Goal: Communication & Community: Answer question/provide support

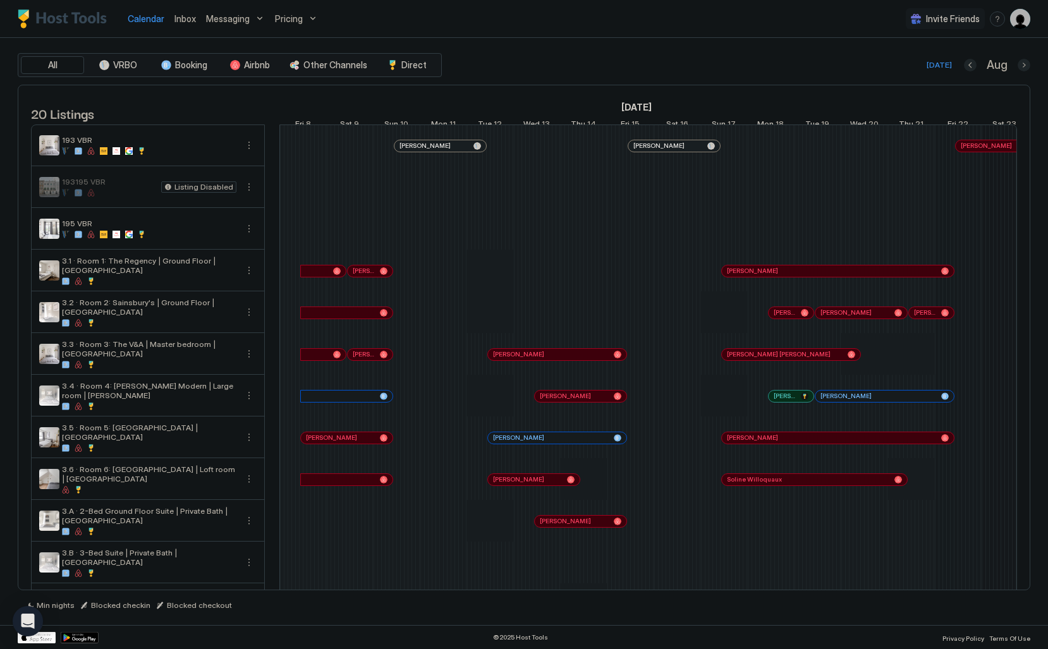
scroll to position [0, 702]
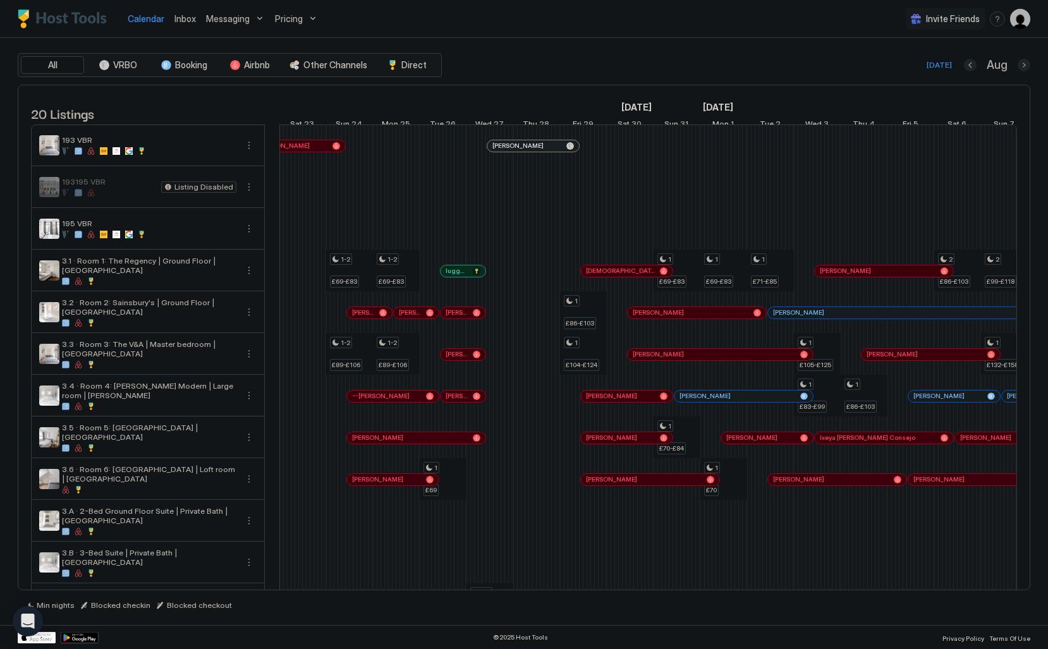
click at [180, 23] on span "Inbox" at bounding box center [185, 18] width 21 height 11
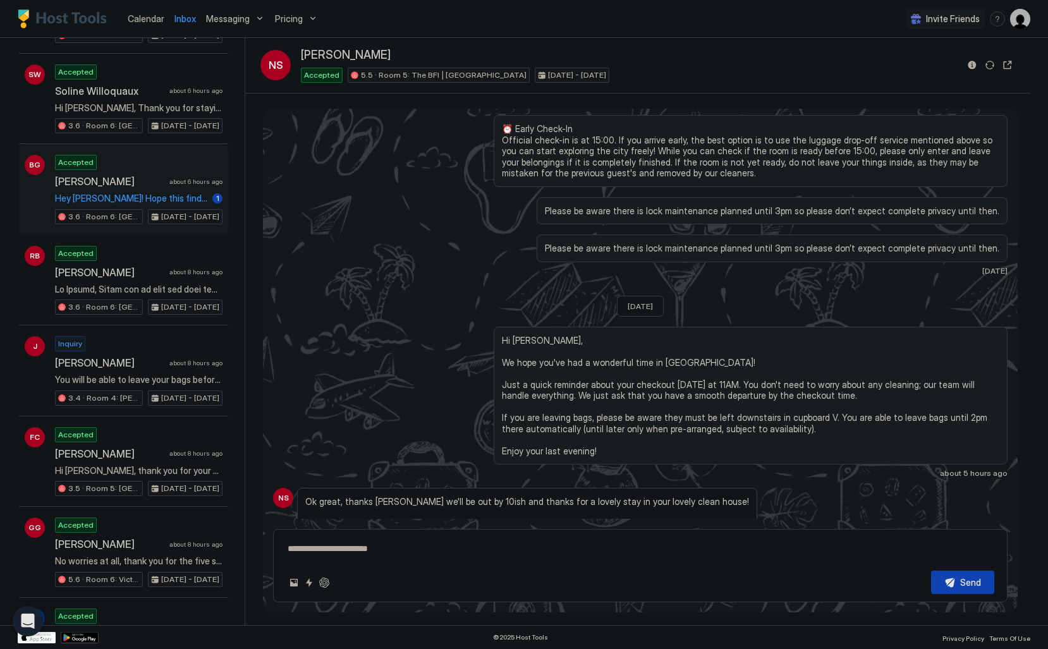
scroll to position [750, 0]
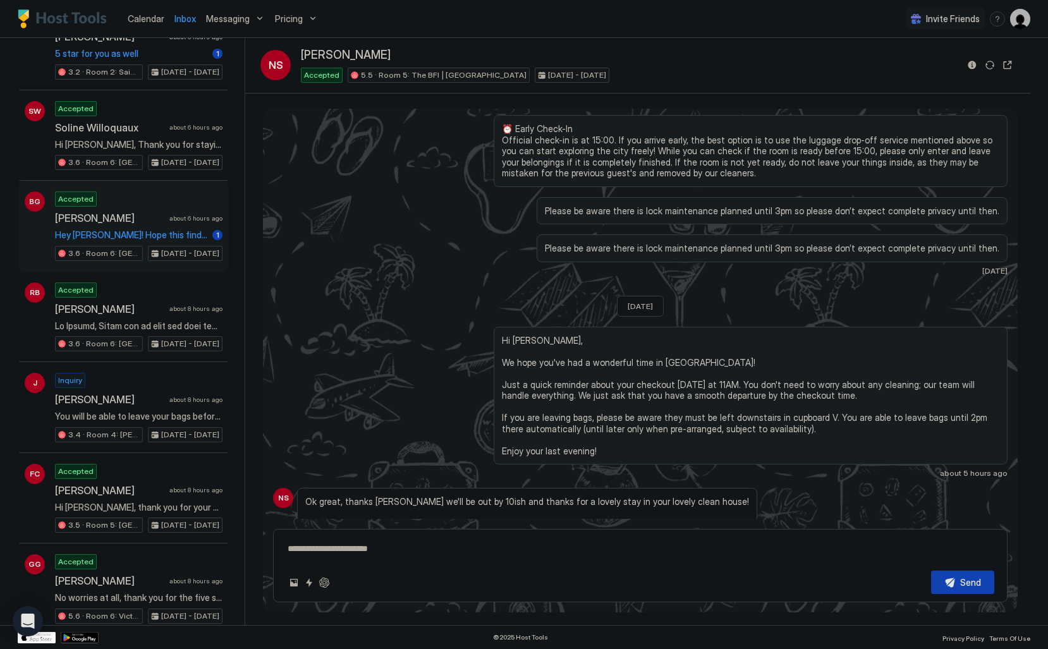
click at [195, 236] on span "Hey Pierre! Hope this finds you well. My wife and I arrive in London around 8:3…" at bounding box center [131, 235] width 152 height 11
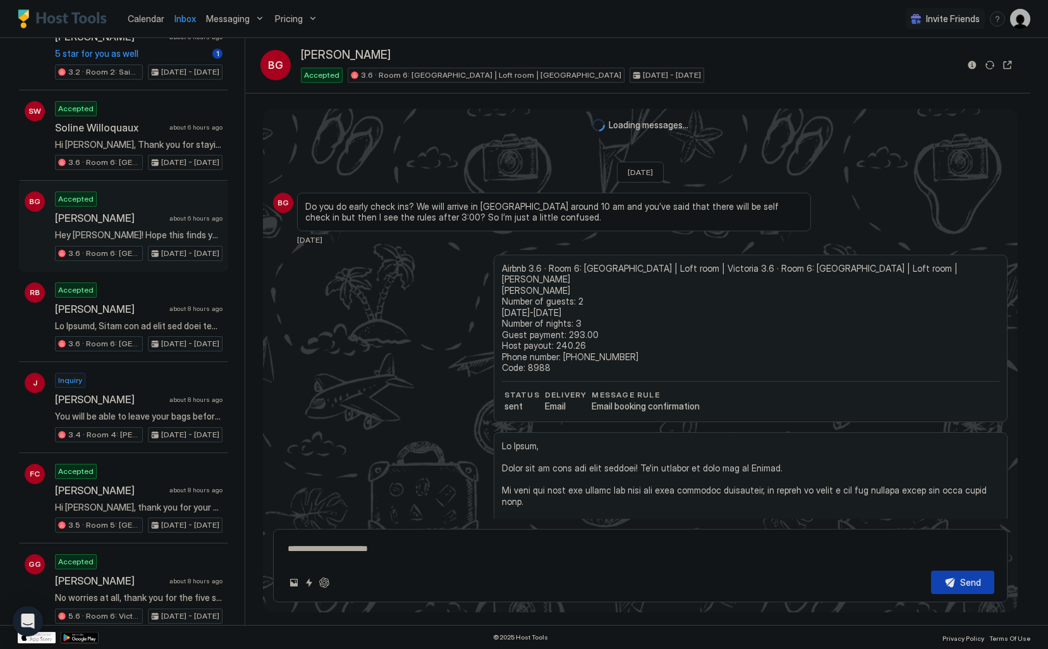
scroll to position [423, 0]
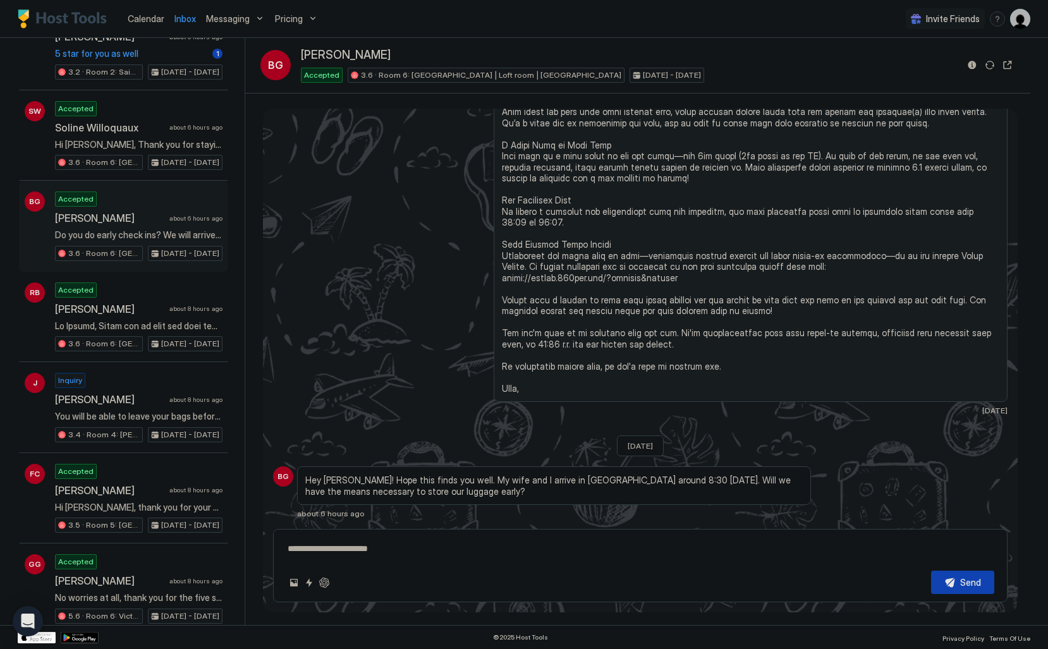
click at [462, 541] on textarea at bounding box center [640, 548] width 708 height 23
click at [308, 587] on button "Quick reply" at bounding box center [309, 582] width 15 height 15
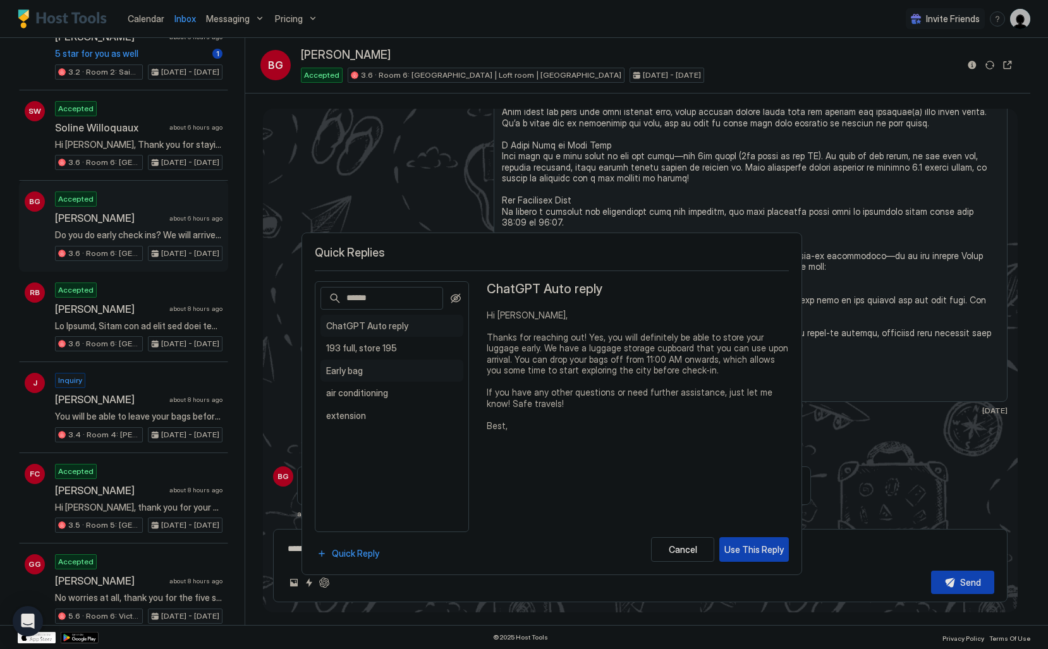
click at [376, 365] on span "Early bag" at bounding box center [392, 370] width 132 height 11
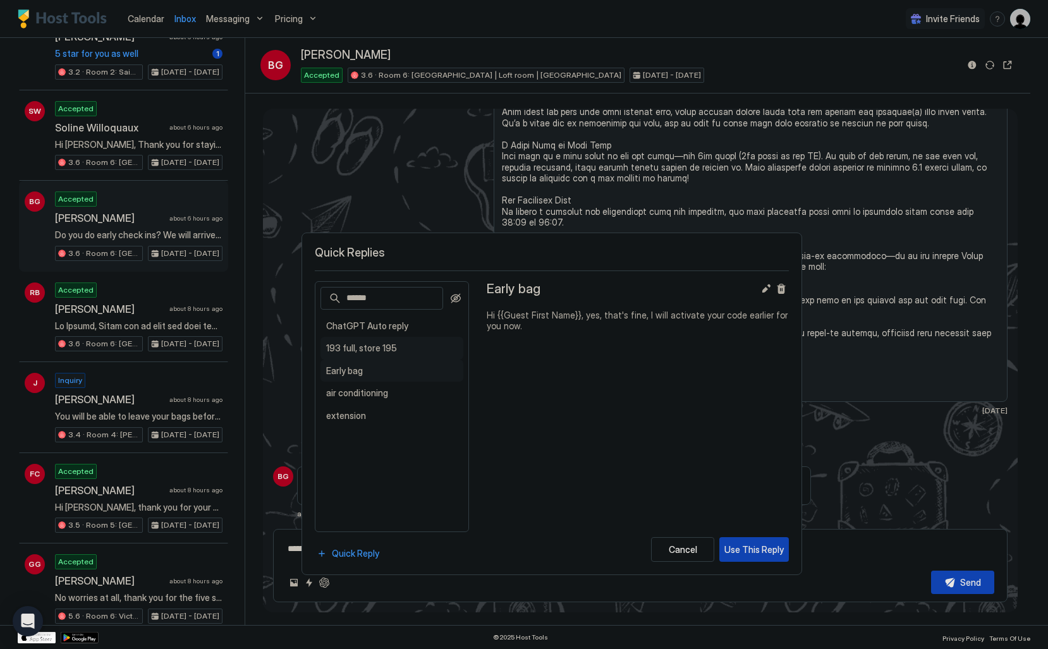
click at [379, 355] on div "193 full, store 195 Hi, unfortunately it won't be possible to store in 193 as t…" at bounding box center [392, 348] width 143 height 23
click at [756, 544] on div "Use This Reply" at bounding box center [754, 549] width 59 height 13
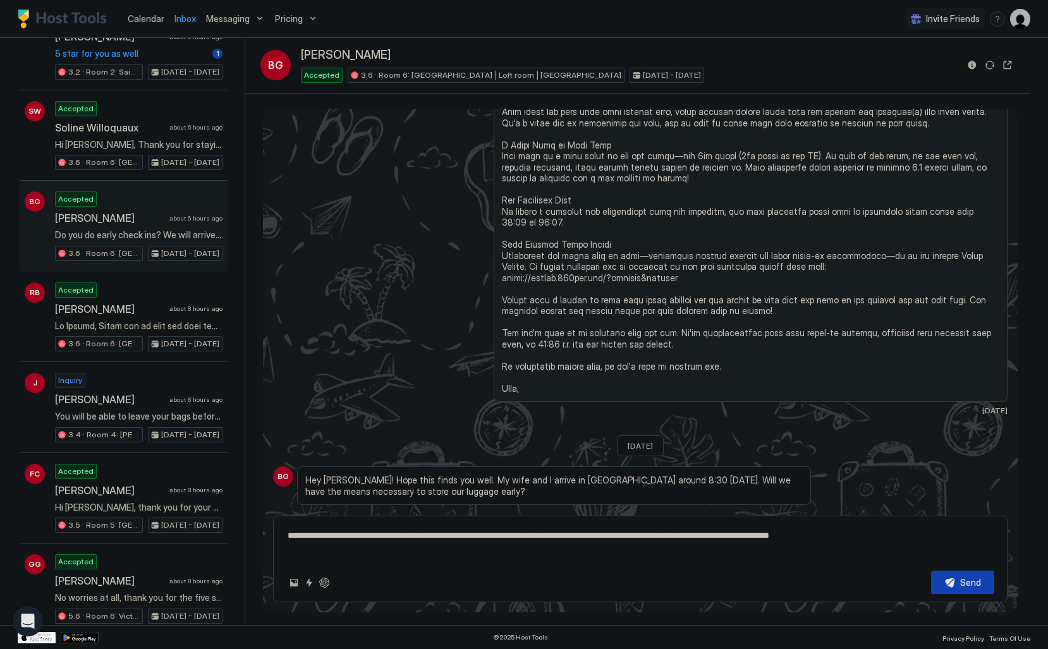
click at [628, 537] on textarea "**********" at bounding box center [640, 542] width 708 height 37
type textarea "**********"
click at [944, 583] on button "Send" at bounding box center [962, 582] width 63 height 23
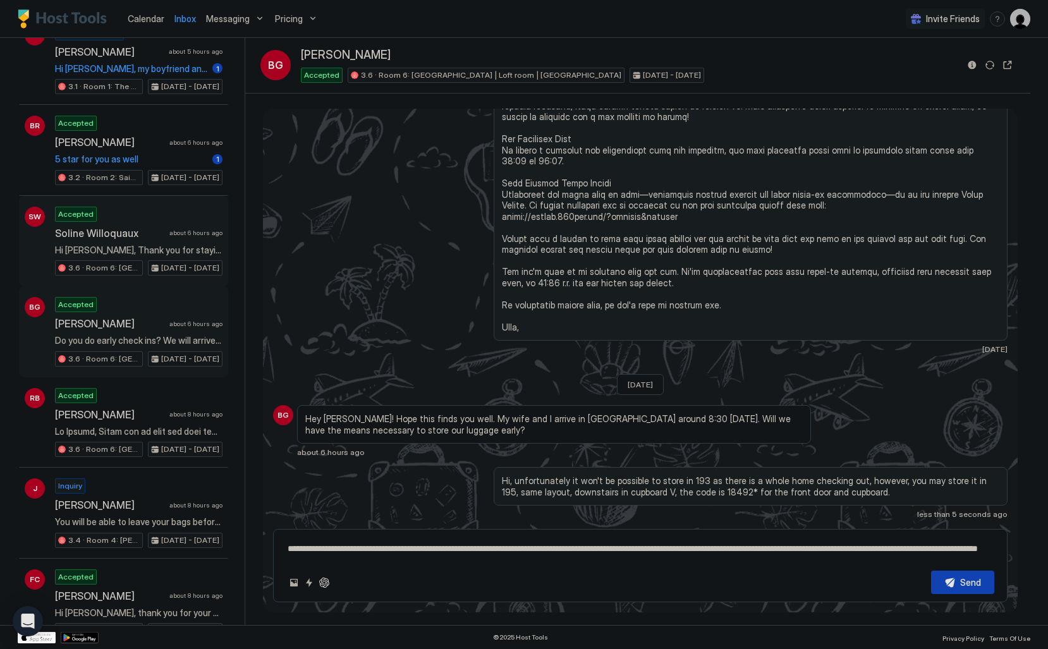
scroll to position [642, 0]
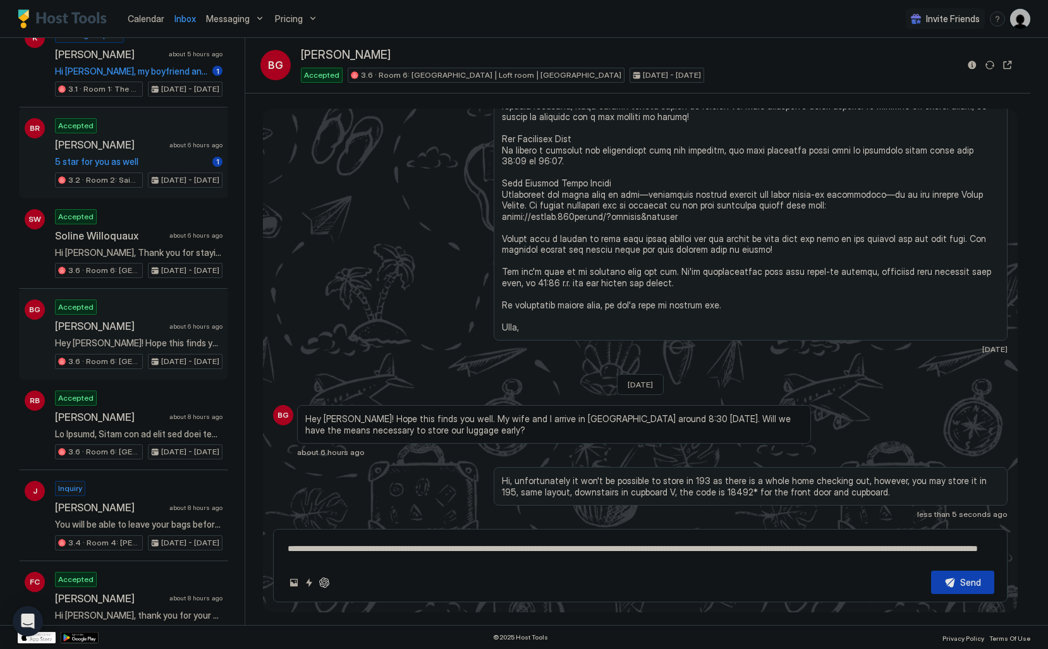
click at [189, 162] on span "5 star for you as well" at bounding box center [131, 161] width 152 height 11
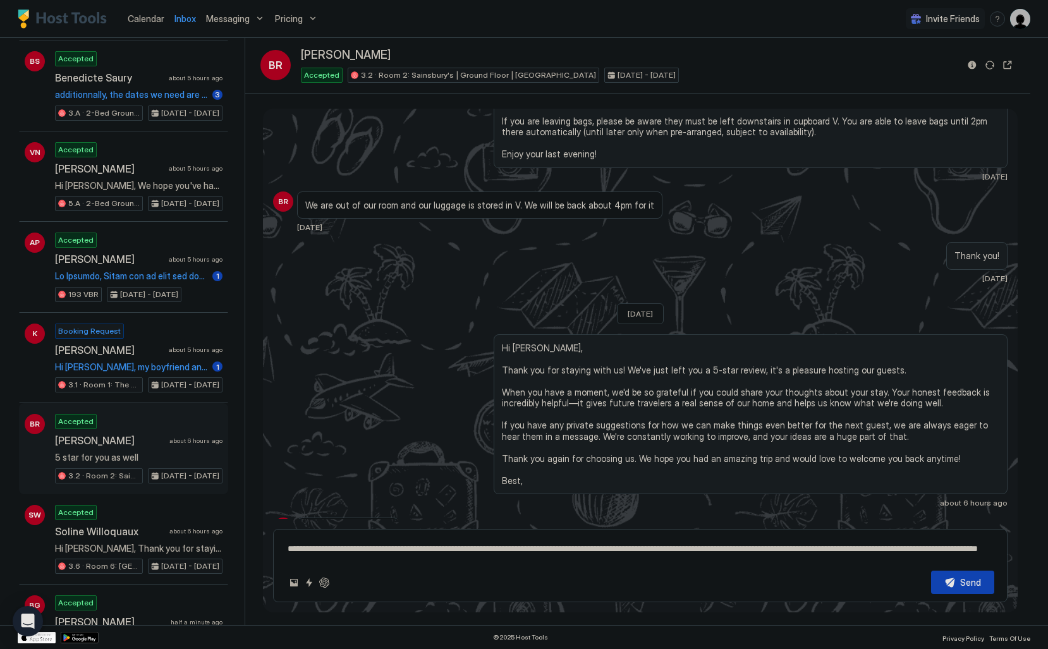
scroll to position [365, 0]
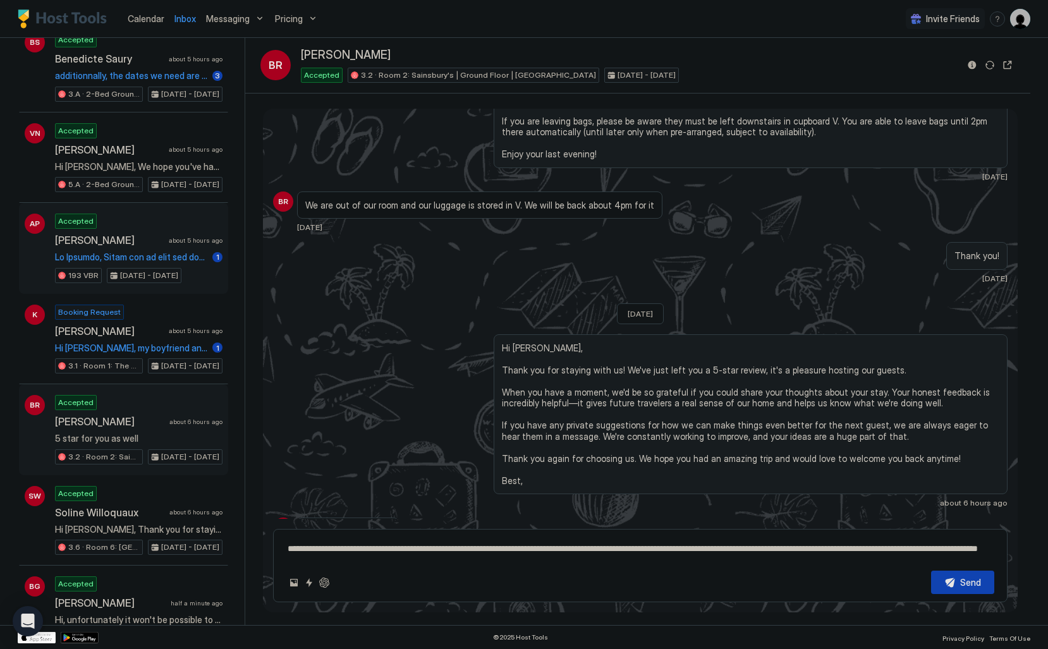
click at [192, 269] on div "Accepted Annabel Palmer about 5 hours ago 1 193 VBR Oct 2 - 3, 2025" at bounding box center [139, 249] width 168 height 70
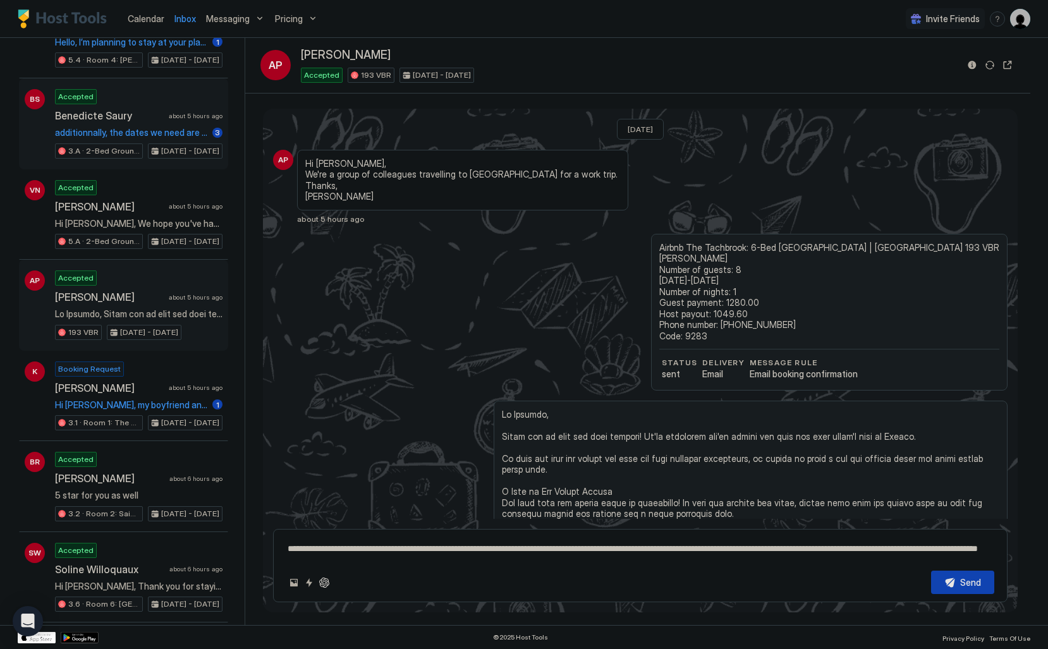
scroll to position [299, 0]
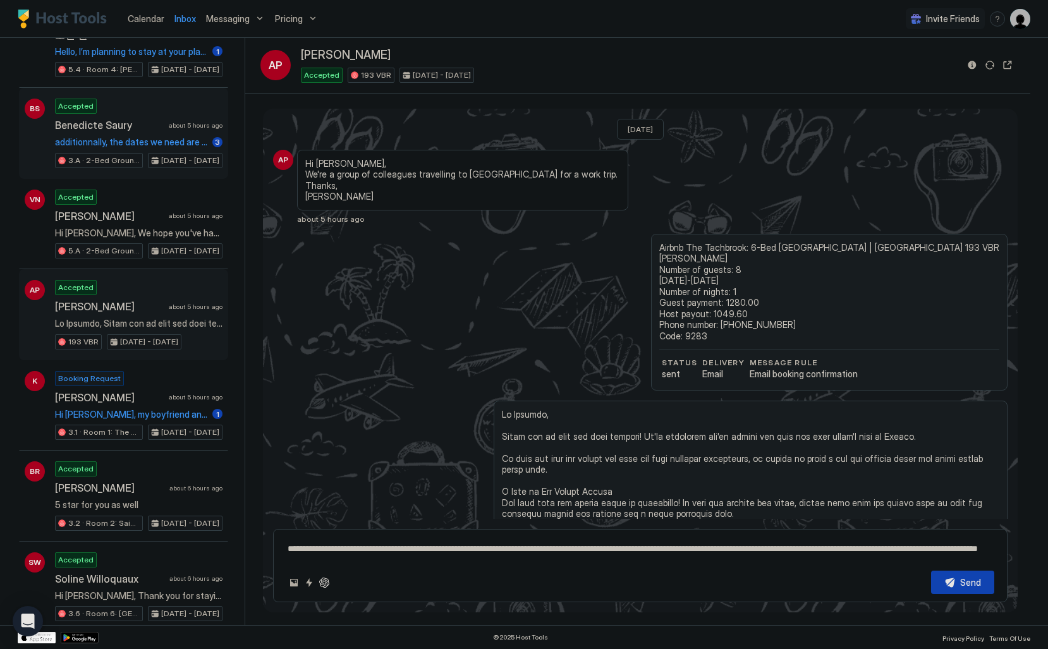
click at [152, 142] on span "additionnally, the dates we need are not available for the single bedrooms as I…" at bounding box center [131, 142] width 152 height 11
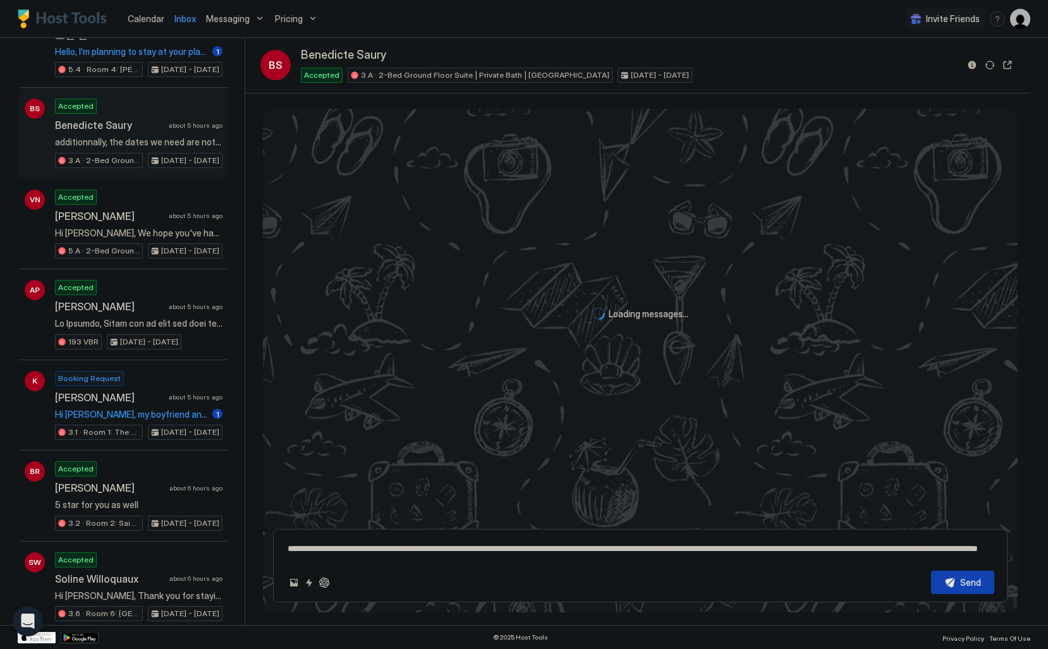
scroll to position [744, 0]
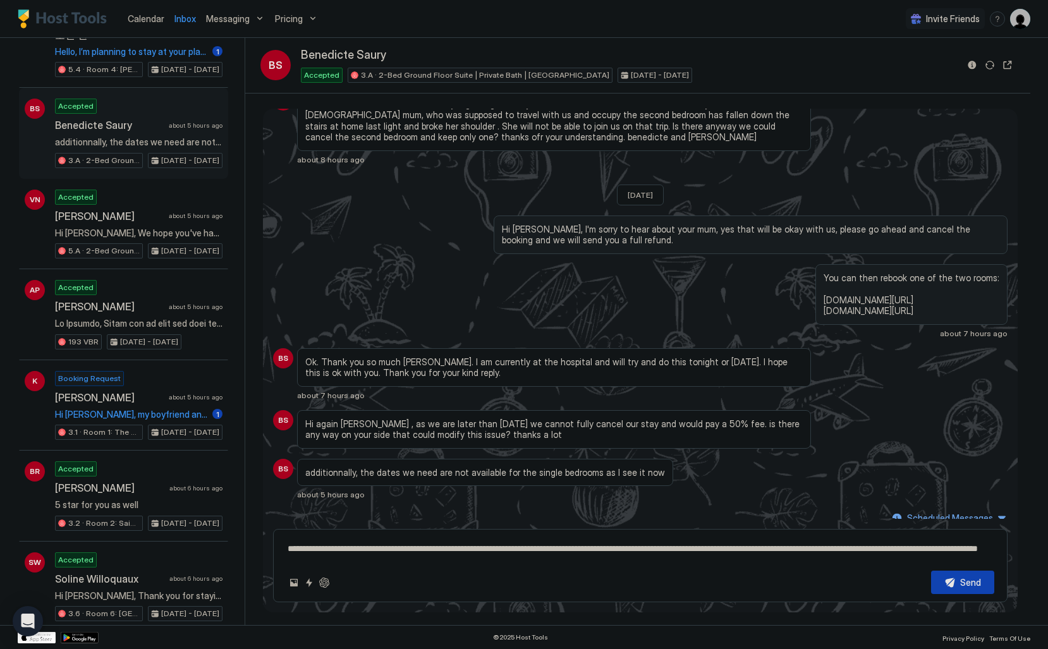
click at [353, 550] on textarea "**********" at bounding box center [640, 548] width 708 height 23
click at [525, 553] on textarea "**********" at bounding box center [640, 548] width 708 height 23
type textarea "**********"
click at [953, 586] on button "Send" at bounding box center [962, 582] width 63 height 23
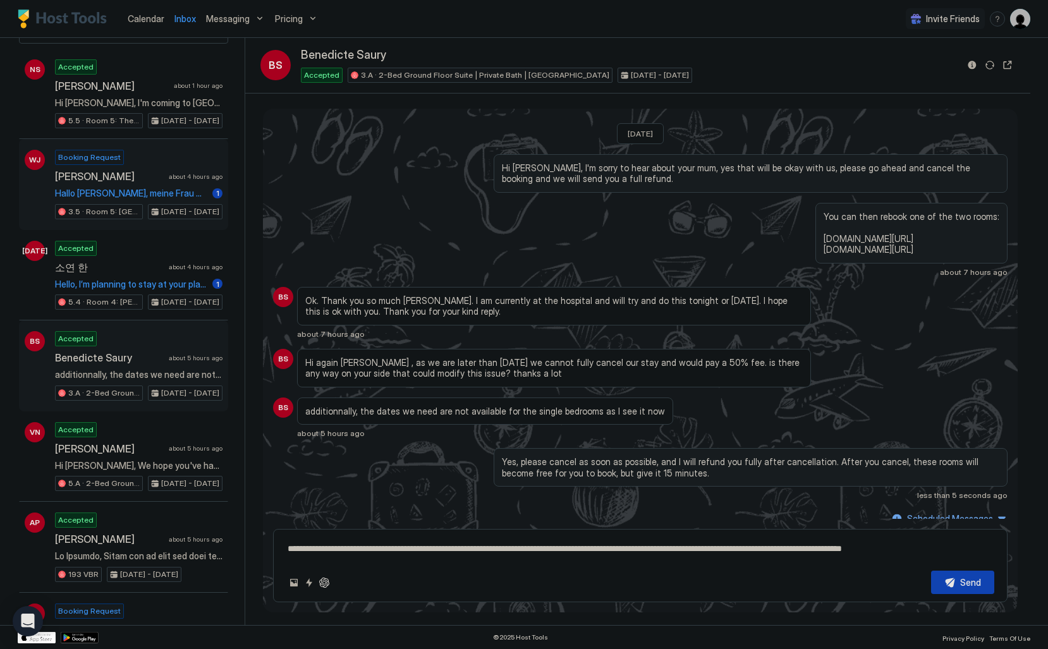
scroll to position [68, 0]
click at [176, 257] on div "Accepted 소연 한 about 4 hours ago Hello, I’m planning to stay at your place from …" at bounding box center [139, 274] width 168 height 70
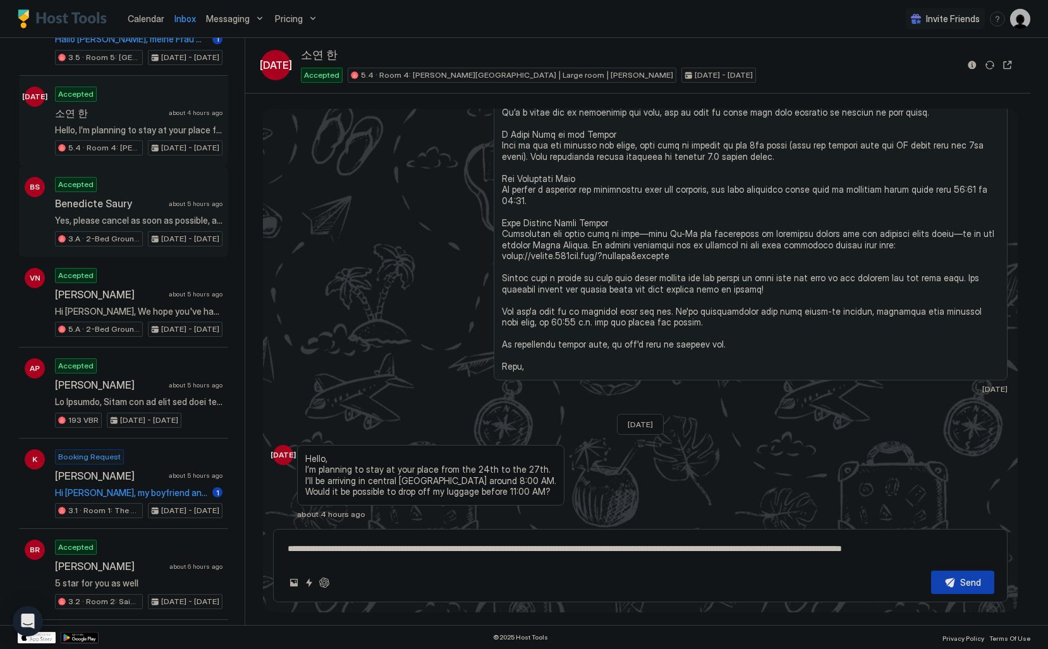
scroll to position [224, 0]
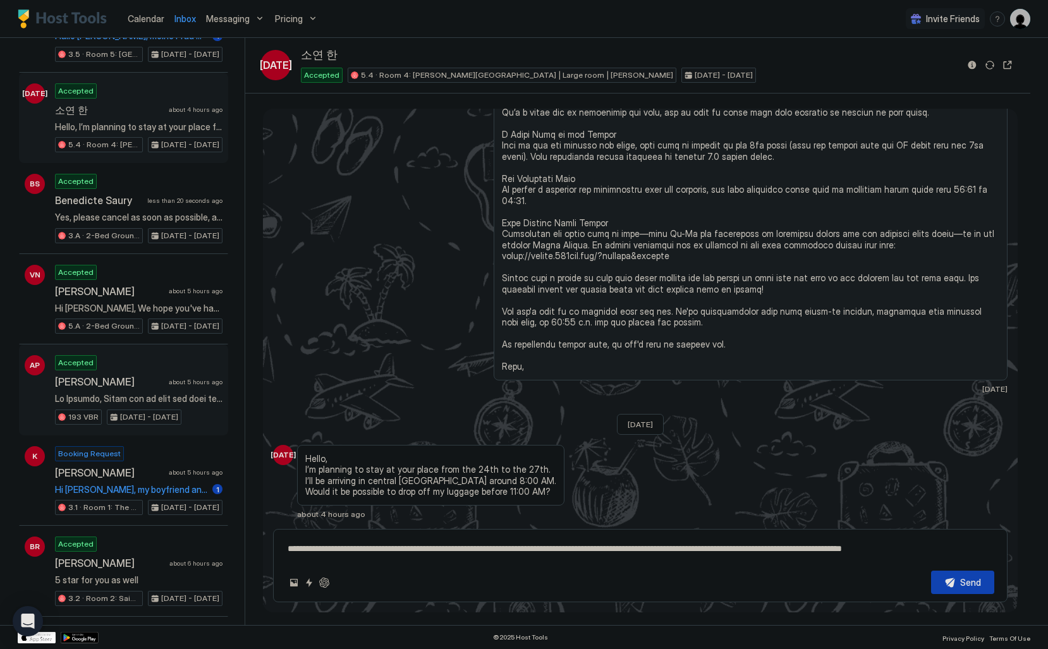
click at [202, 367] on div "Accepted Annabel Palmer about 5 hours ago 193 VBR Oct 2 - 3, 2025" at bounding box center [139, 390] width 168 height 70
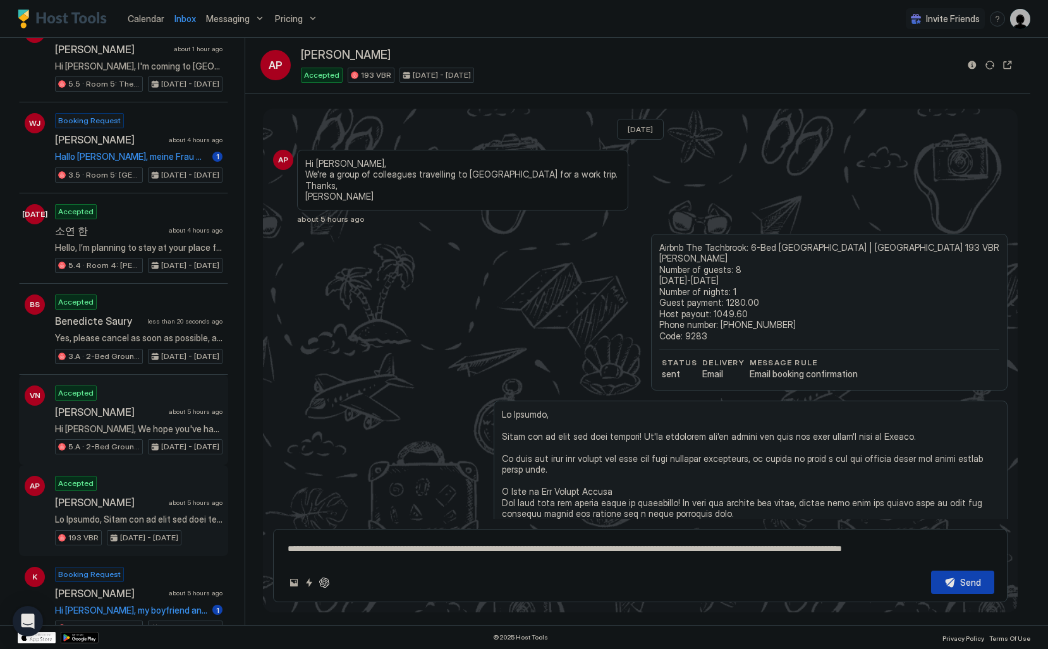
scroll to position [85, 0]
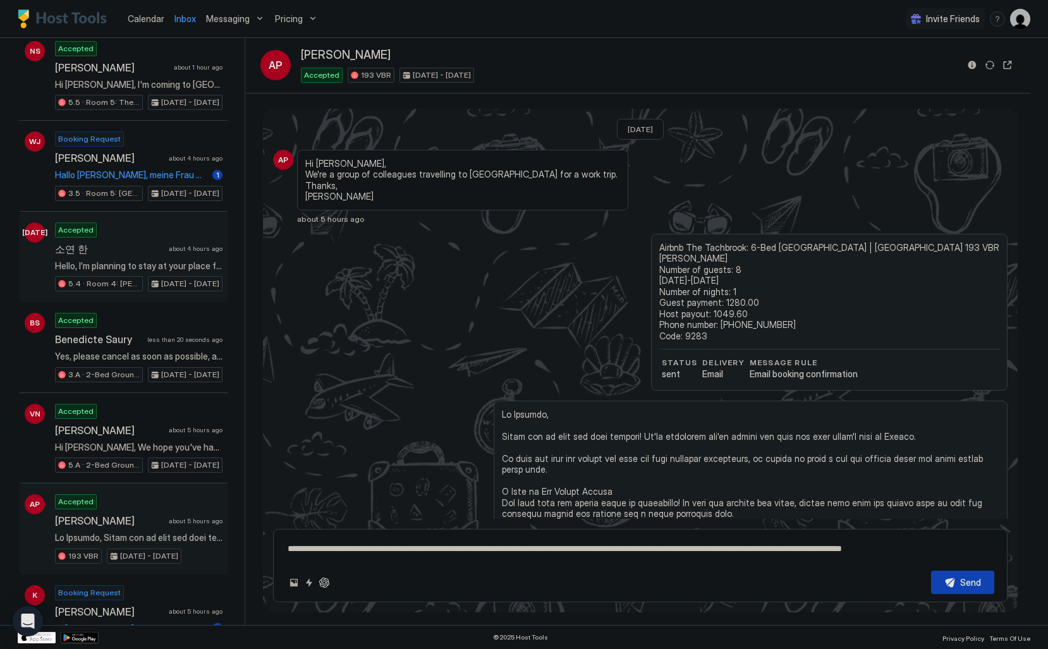
click at [169, 267] on span "Hello, I’m planning to stay at your place from the 24th to the 27th. I’ll be ar…" at bounding box center [139, 265] width 168 height 11
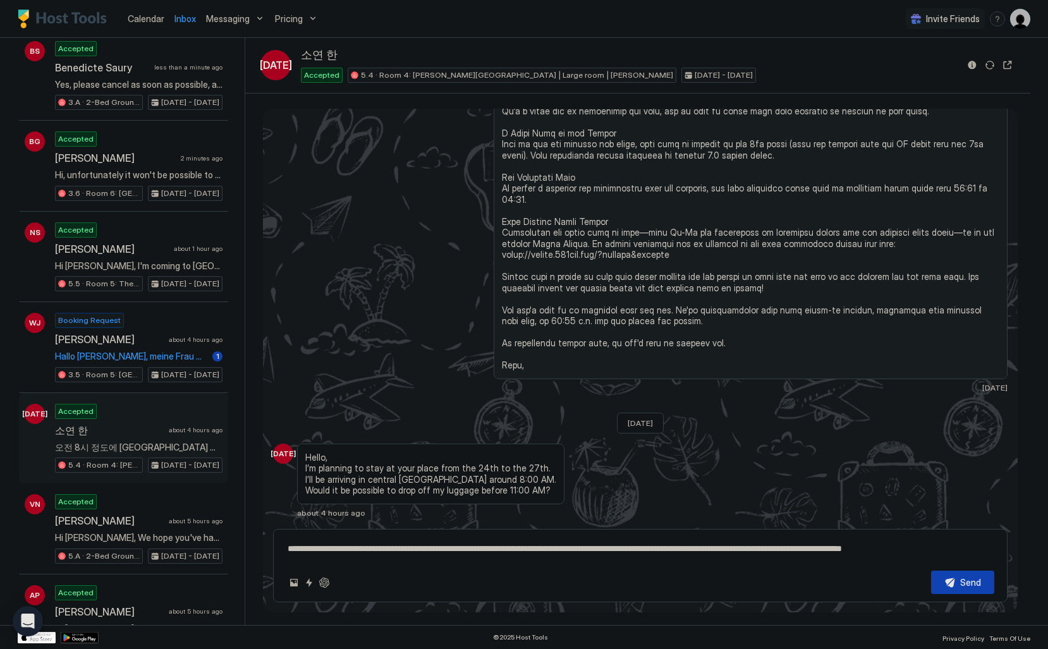
scroll to position [391, 0]
click at [434, 548] on textarea "**********" at bounding box center [640, 548] width 708 height 23
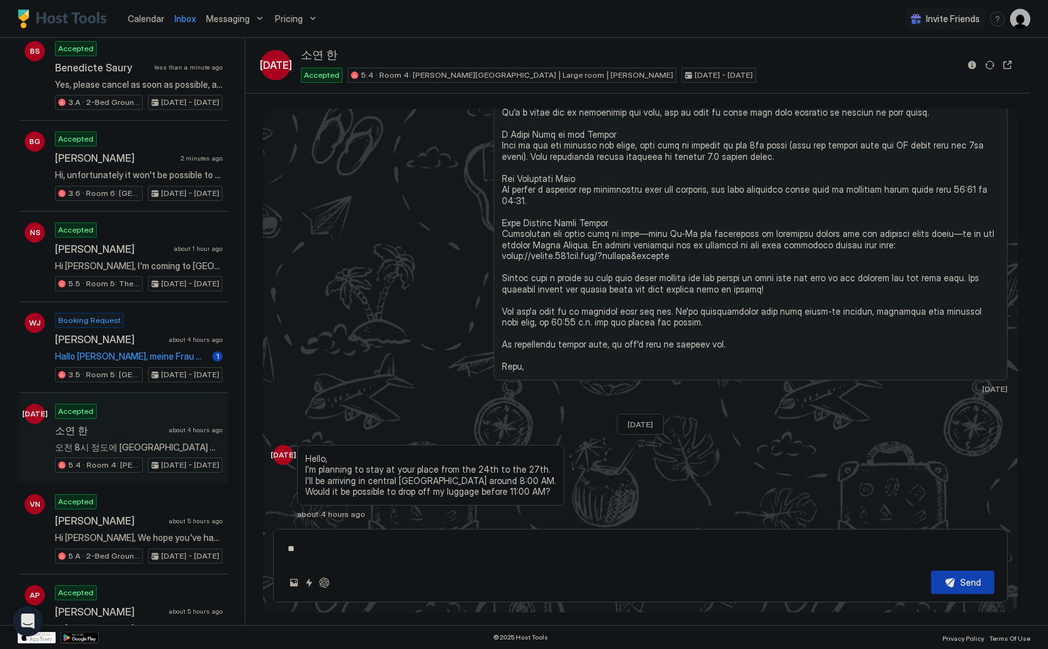
type textarea "*"
click at [311, 584] on button "Quick reply" at bounding box center [309, 582] width 15 height 15
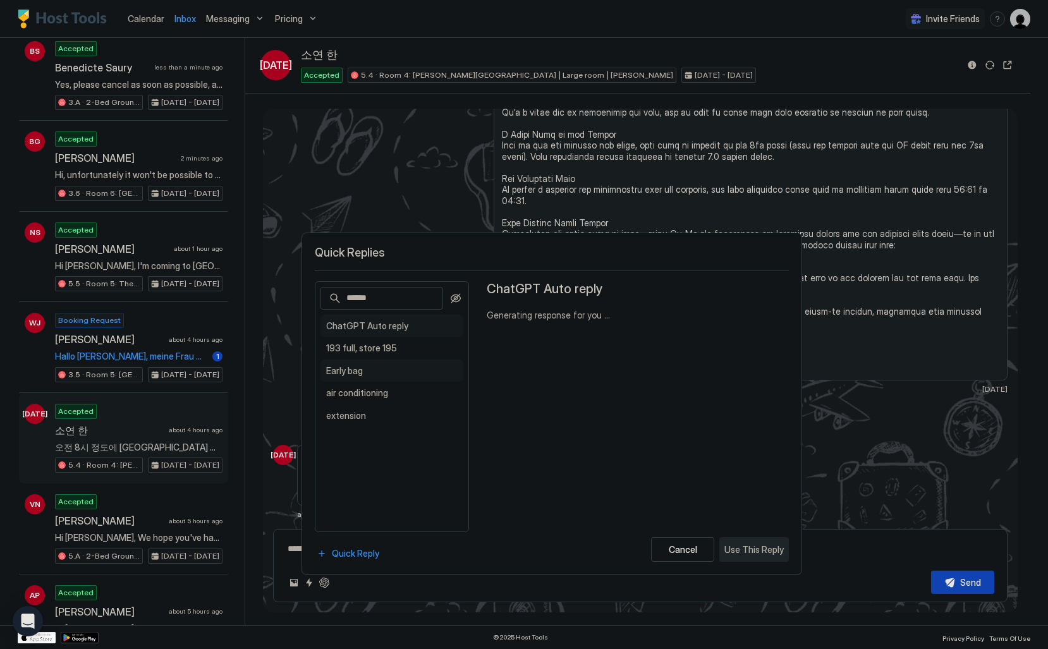
click at [421, 362] on div "Early bag Hi {{Guest First Name}}, yes, that's fine, I will activate your code …" at bounding box center [392, 371] width 143 height 23
click at [760, 546] on div "Use This Reply" at bounding box center [754, 549] width 59 height 13
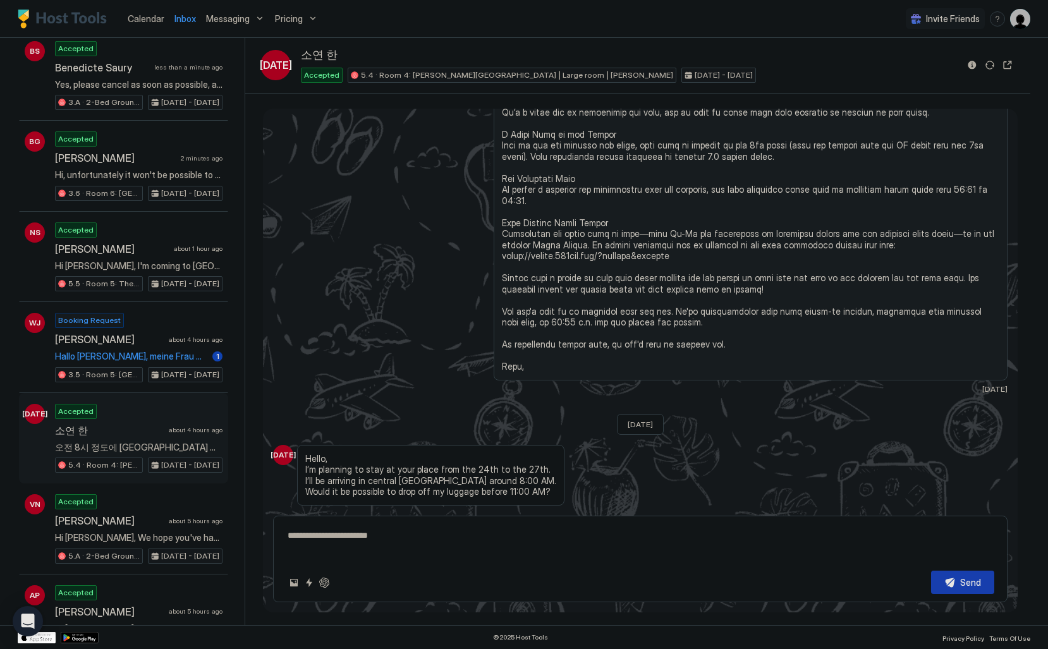
click at [964, 584] on div "Send" at bounding box center [970, 582] width 21 height 13
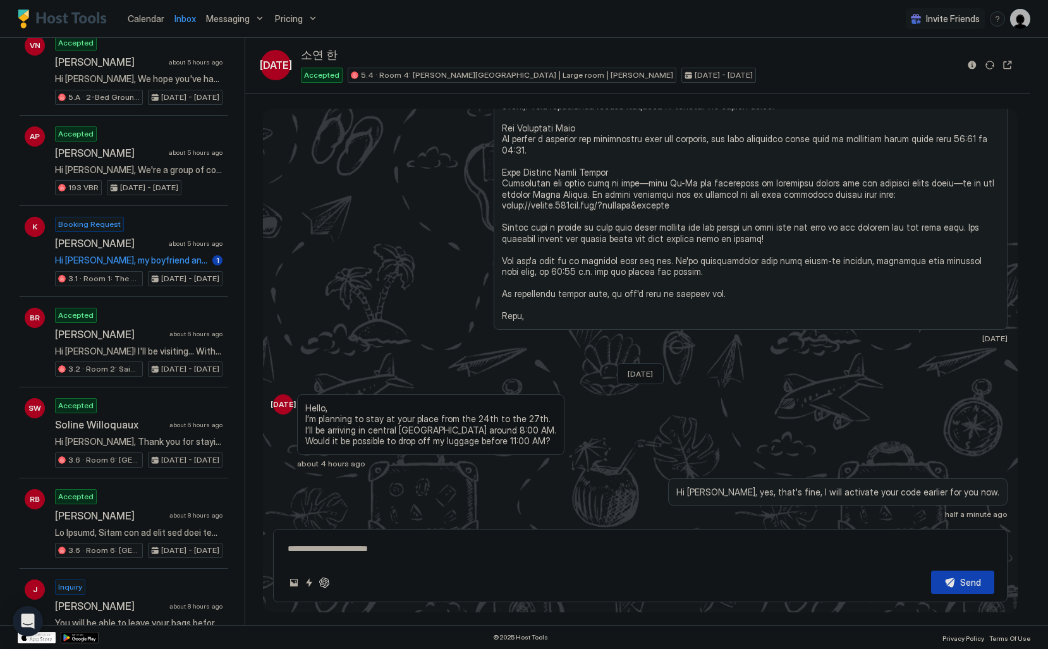
scroll to position [553, 0]
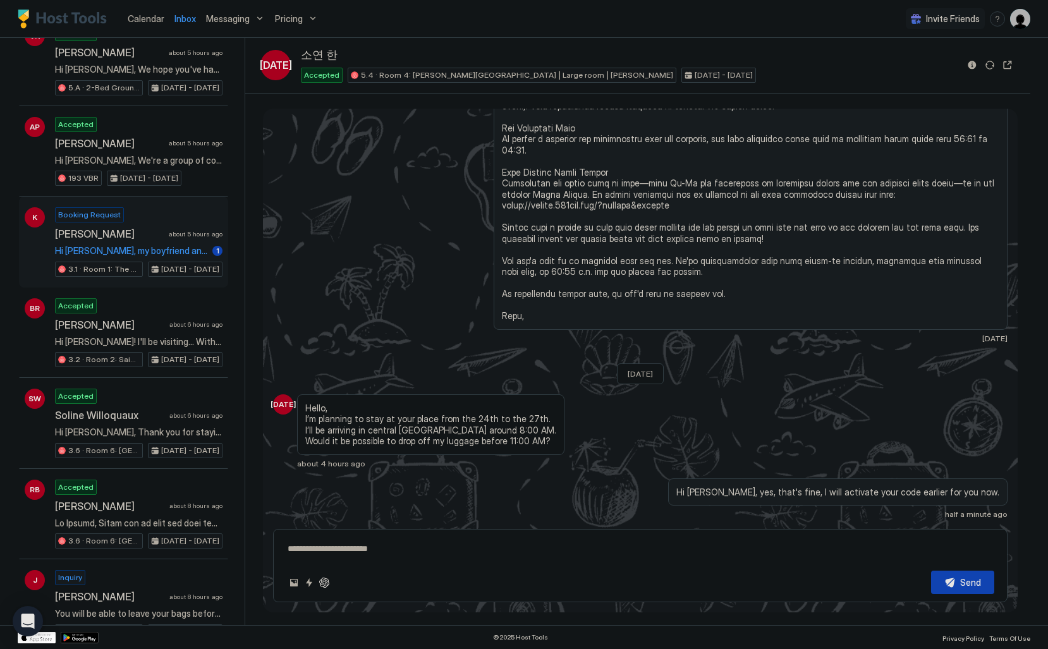
click at [169, 250] on span "Hi Pierre, my boyfriend and I are coming to stay to celebrate our anniversary a…" at bounding box center [131, 250] width 152 height 11
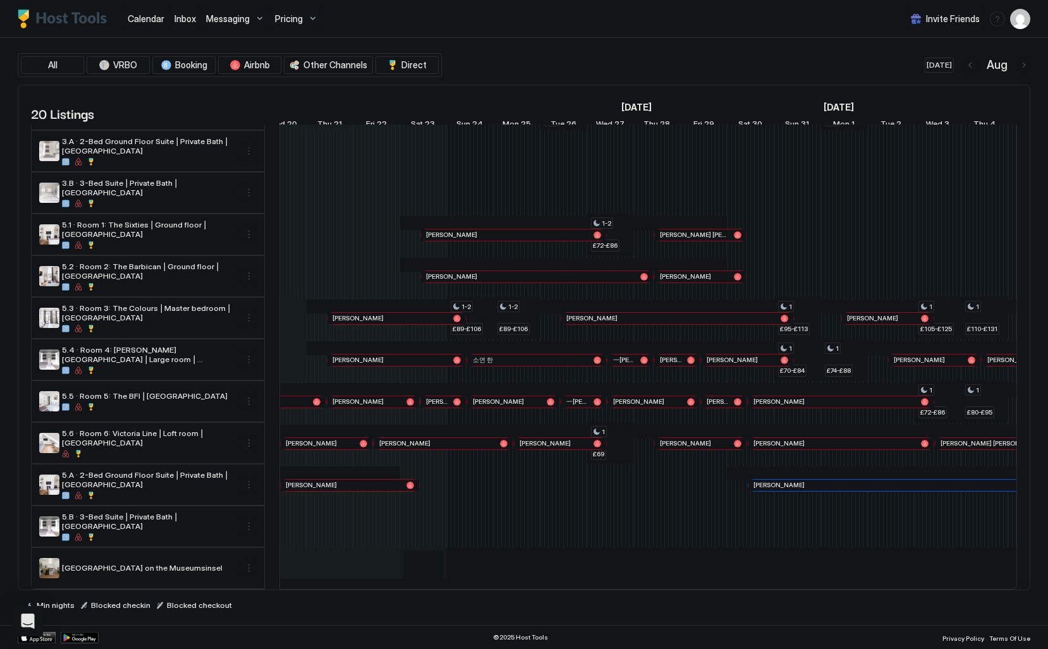
scroll to position [380, 0]
